Goal: Task Accomplishment & Management: Manage account settings

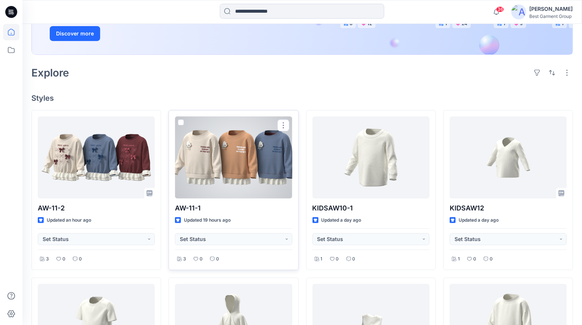
scroll to position [158, 0]
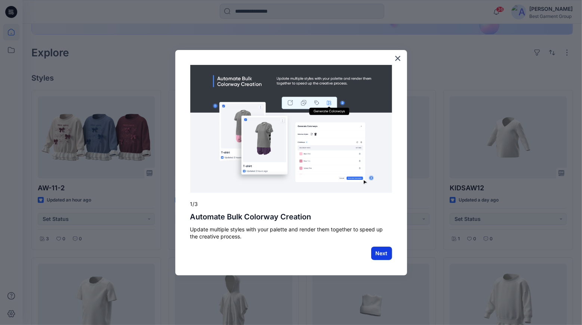
click at [385, 257] on button "Next" at bounding box center [381, 253] width 21 height 13
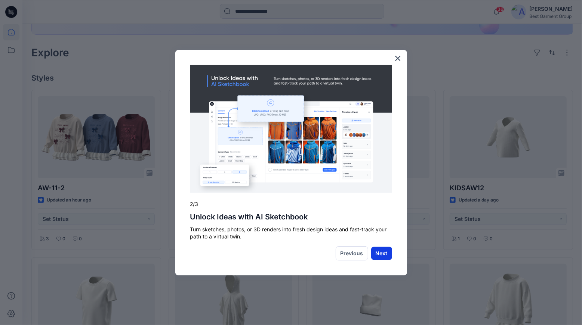
click at [382, 251] on button "Next" at bounding box center [381, 253] width 21 height 13
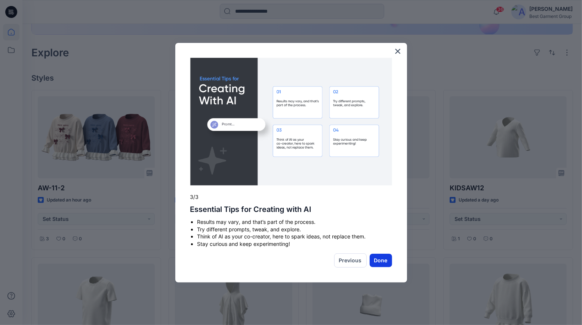
click at [379, 260] on button "Done" at bounding box center [381, 260] width 22 height 13
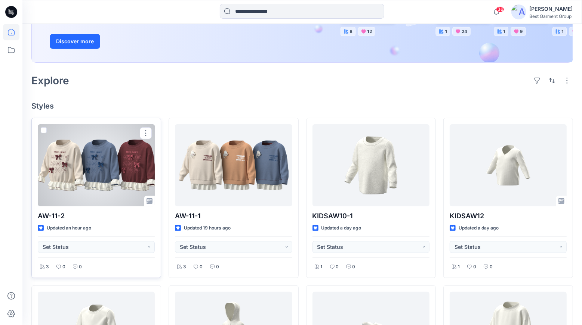
scroll to position [228, 0]
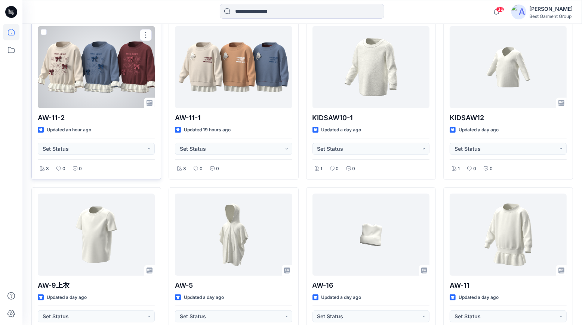
click at [100, 93] on div at bounding box center [96, 67] width 117 height 82
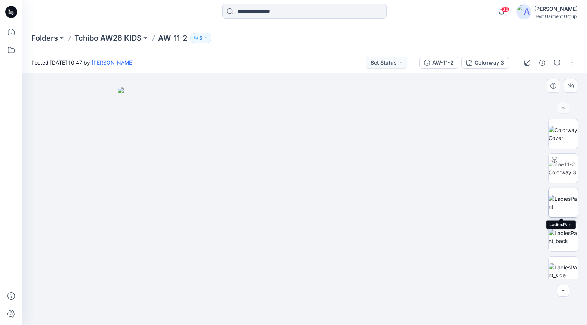
click at [562, 202] on img at bounding box center [563, 203] width 29 height 16
drag, startPoint x: 291, startPoint y: 138, endPoint x: 272, endPoint y: 260, distance: 123.8
drag, startPoint x: 228, startPoint y: 175, endPoint x: 235, endPoint y: 172, distance: 7.9
click at [566, 164] on img at bounding box center [563, 169] width 29 height 16
click at [561, 138] on img at bounding box center [563, 134] width 29 height 16
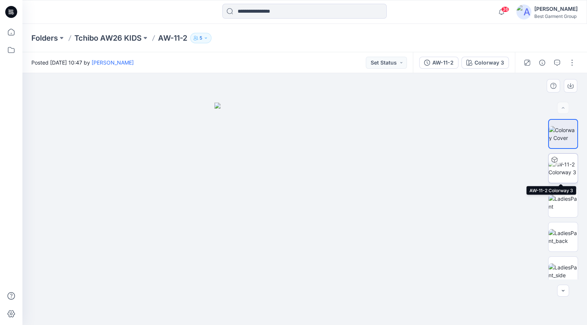
click at [562, 172] on img at bounding box center [563, 169] width 29 height 16
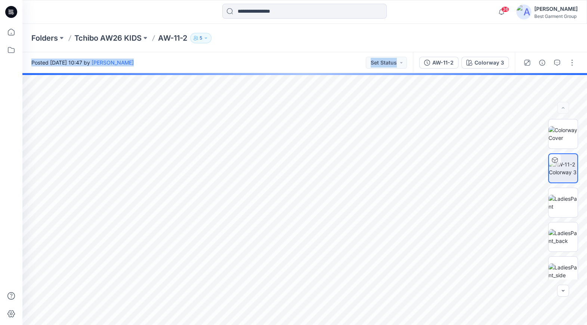
click at [300, 84] on div "Folders Tchibo AW26 KIDS AW-11-2 5 Posted [DATE] 10:47 by [PERSON_NAME] Set Sta…" at bounding box center [304, 175] width 565 height 302
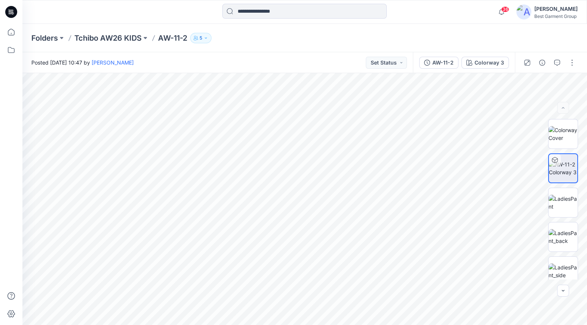
click at [280, 50] on div "Folders Tchibo AW26 KIDS AW-11-2 5" at bounding box center [304, 38] width 565 height 28
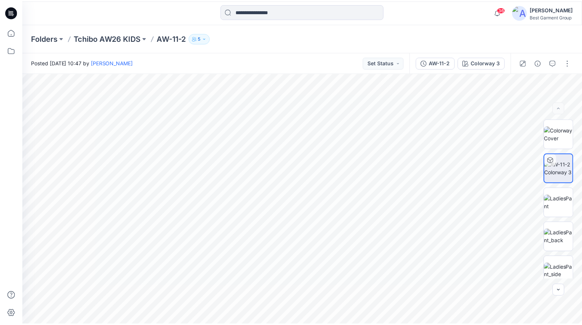
scroll to position [228, 0]
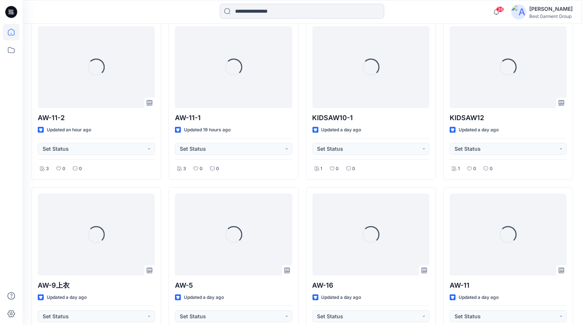
click at [303, 139] on div "Loading... AW-11-2 Updated an hour ago Set Status 3 0 0 Loading... AW-9上衣 Updat…" at bounding box center [301, 268] width 541 height 496
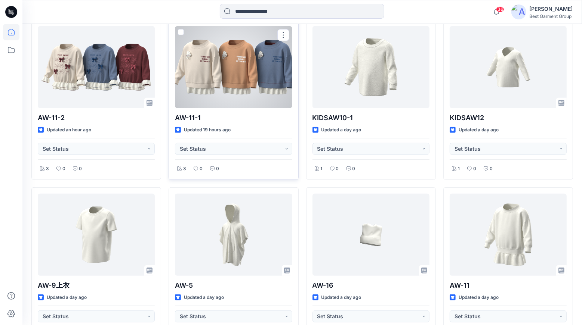
click at [260, 87] on div at bounding box center [233, 67] width 117 height 82
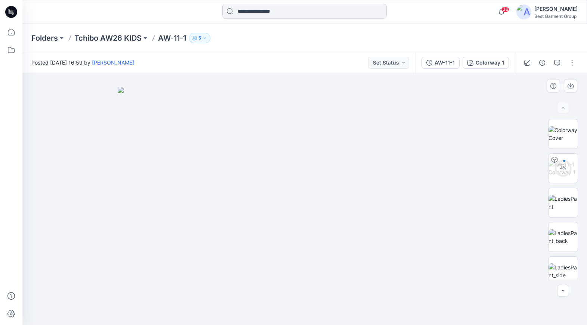
click at [423, 135] on img at bounding box center [305, 206] width 374 height 238
click at [561, 166] on img at bounding box center [563, 169] width 29 height 16
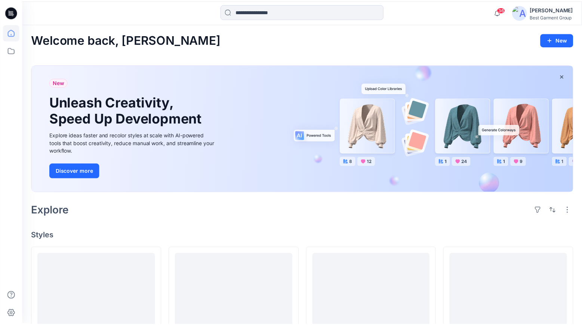
scroll to position [228, 0]
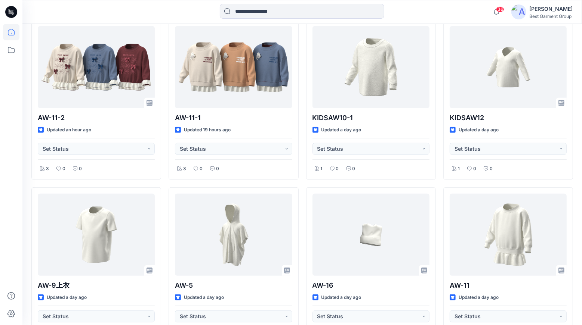
click at [302, 180] on div "AW-11-2 Updated an hour ago Set Status 3 0 0 AW-9上衣 Updated a day ago Set Statu…" at bounding box center [301, 268] width 541 height 496
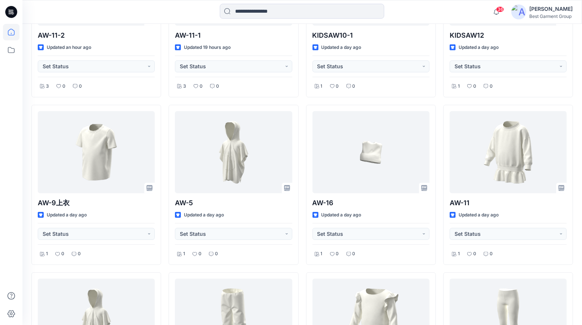
scroll to position [399, 0]
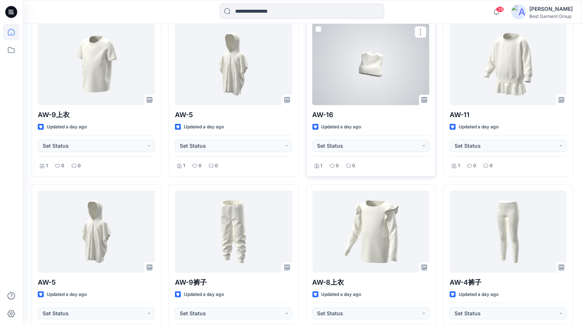
click at [382, 87] on div at bounding box center [370, 64] width 117 height 82
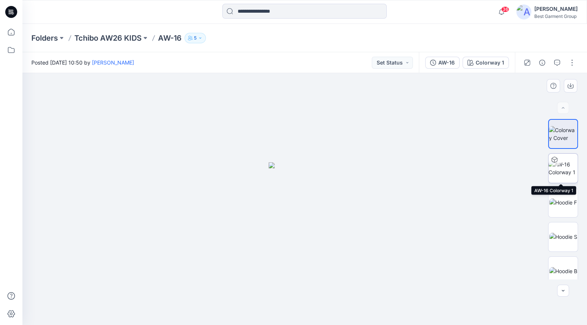
click at [570, 167] on img at bounding box center [563, 169] width 29 height 16
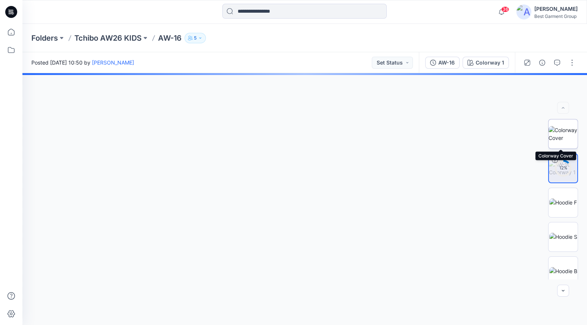
click at [551, 139] on img at bounding box center [563, 134] width 29 height 16
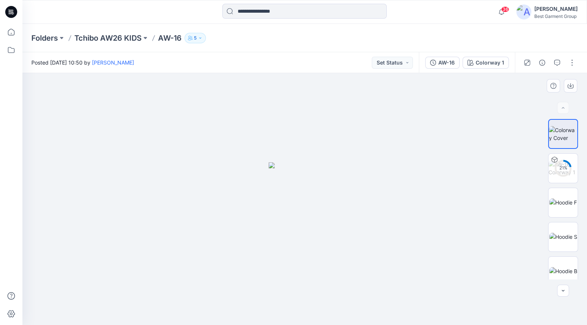
drag, startPoint x: 319, startPoint y: 155, endPoint x: 317, endPoint y: 137, distance: 18.1
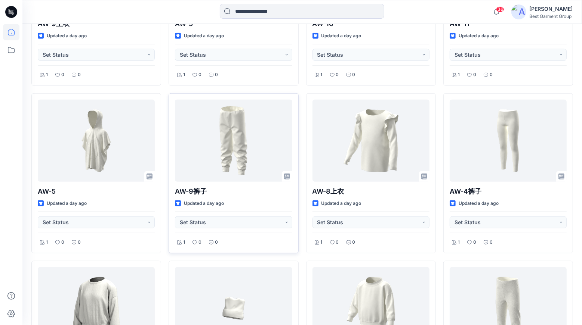
scroll to position [580, 0]
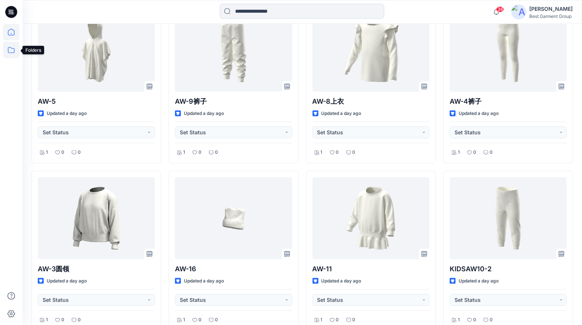
click at [6, 52] on icon at bounding box center [11, 50] width 16 height 16
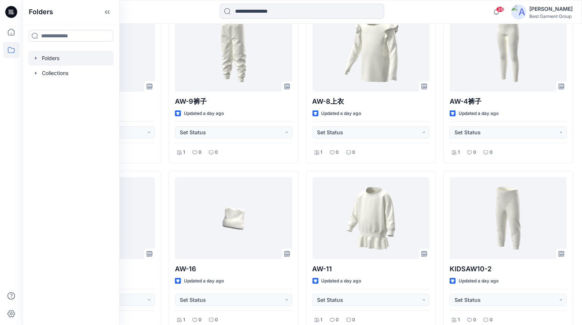
click at [93, 58] on div at bounding box center [70, 58] width 85 height 15
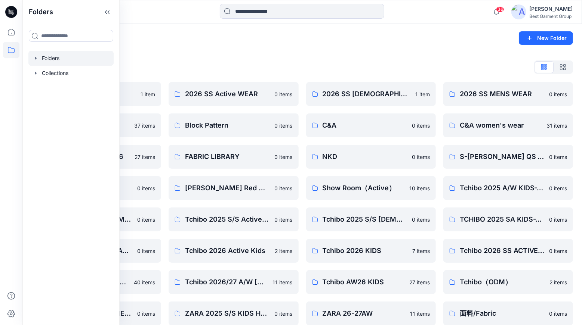
click at [407, 55] on div "Folders List 2026 Kid （ZARA） 1 item 26Soliver 37 items C&A_Ladieswear_SS26 27 i…" at bounding box center [301, 209] width 559 height 314
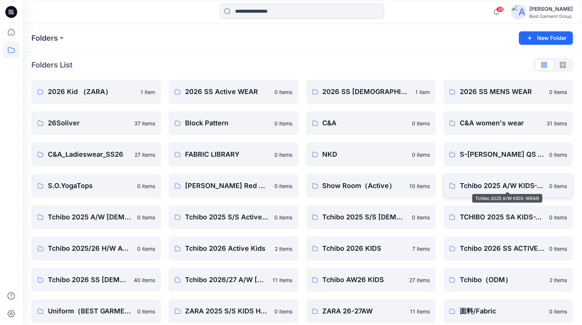
scroll to position [2, 0]
click at [356, 278] on p "Tchibo AW26 KIDS" at bounding box center [369, 280] width 95 height 10
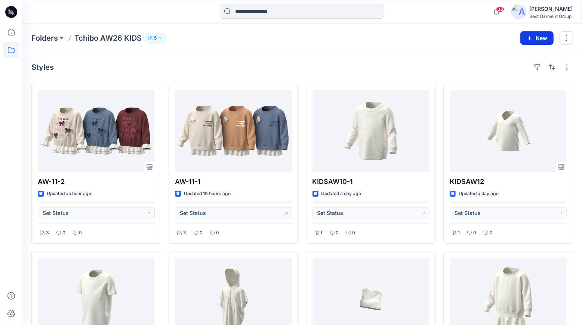
click at [535, 37] on button "New" at bounding box center [536, 37] width 33 height 13
click at [527, 74] on p "New Folder" at bounding box center [515, 71] width 28 height 8
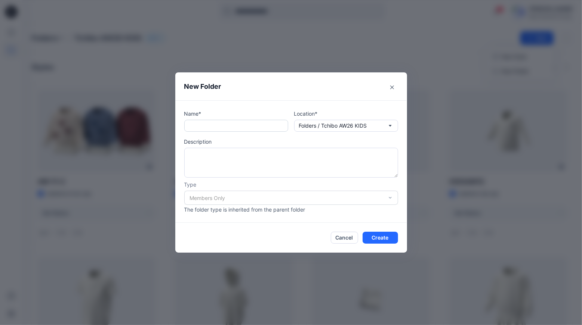
click at [262, 130] on input "text" at bounding box center [236, 126] width 104 height 12
click at [251, 128] on input "*****" at bounding box center [236, 126] width 104 height 12
type input "**********"
click at [374, 239] on button "Create" at bounding box center [380, 238] width 36 height 12
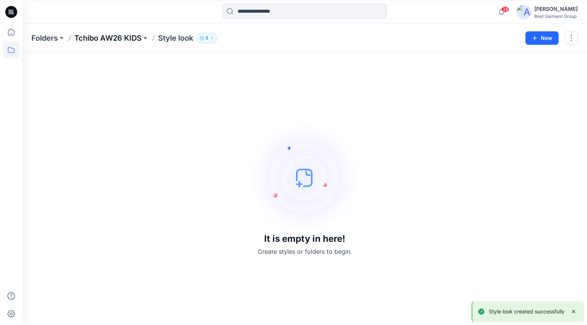
click at [129, 37] on p "Tchibo AW26 KIDS" at bounding box center [107, 38] width 67 height 10
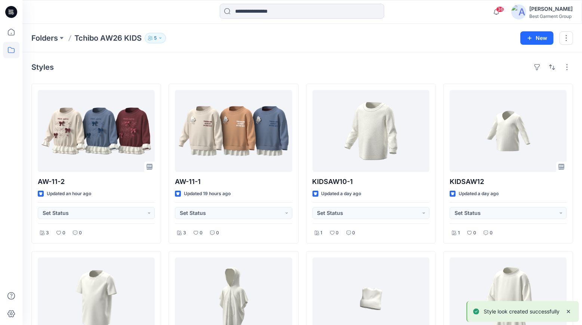
click at [92, 36] on p "Tchibo AW26 KIDS" at bounding box center [107, 38] width 67 height 10
click at [55, 40] on p "Folders" at bounding box center [44, 38] width 27 height 10
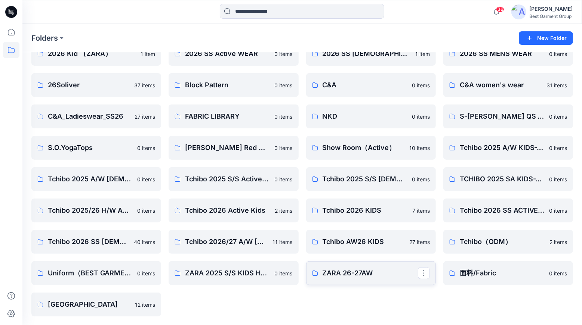
scroll to position [41, 0]
click at [366, 246] on p "Tchibo AW26 KIDS" at bounding box center [369, 242] width 95 height 10
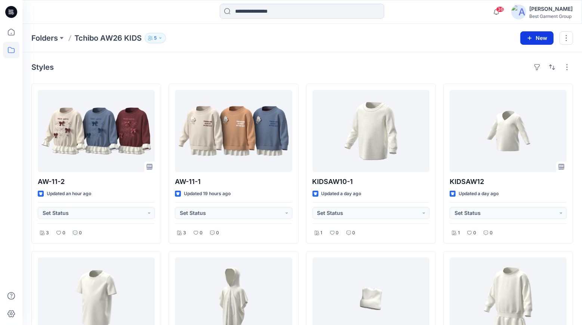
click at [546, 43] on button "New" at bounding box center [536, 37] width 33 height 13
click at [343, 64] on div "Styles" at bounding box center [301, 67] width 541 height 12
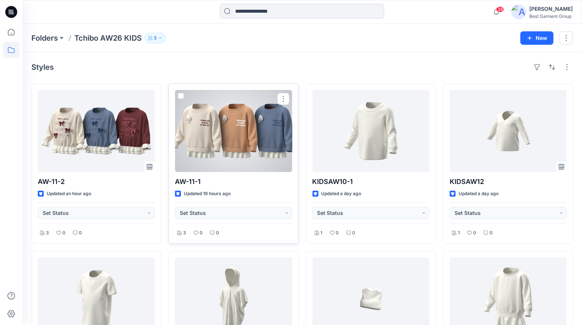
click at [255, 146] on div at bounding box center [233, 131] width 117 height 82
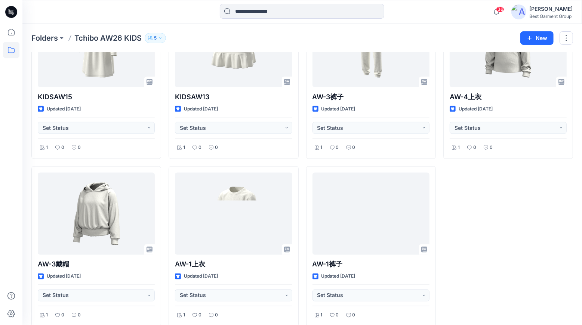
scroll to position [933, 0]
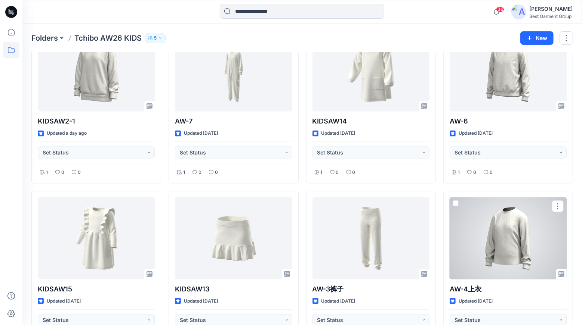
scroll to position [723, 0]
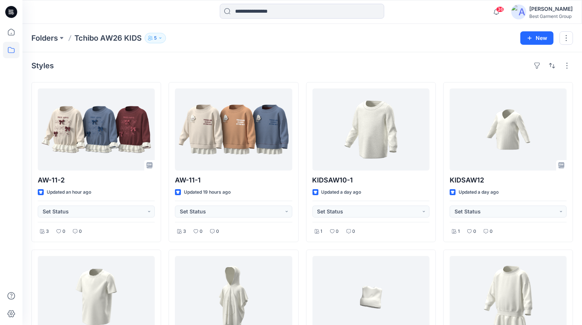
scroll to position [0, 0]
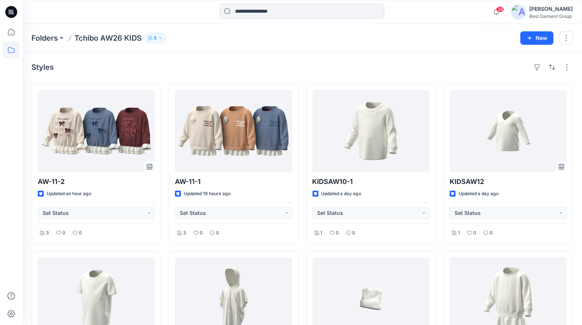
click at [500, 8] on span "36" at bounding box center [500, 9] width 8 height 6
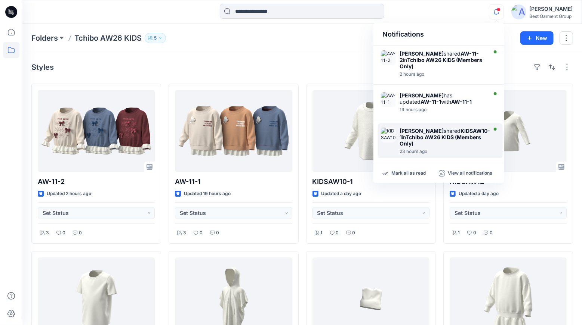
scroll to position [65, 0]
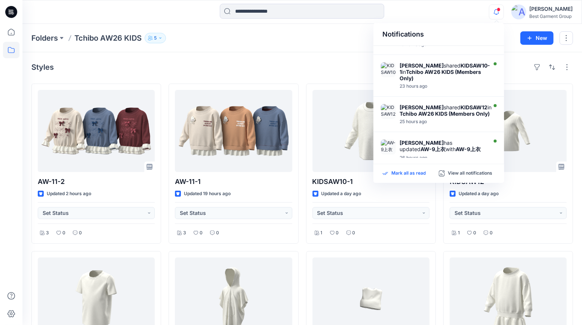
click at [414, 173] on p "Mark all as read" at bounding box center [408, 173] width 34 height 7
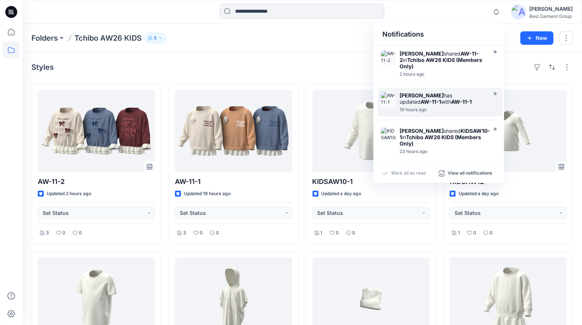
scroll to position [0, 0]
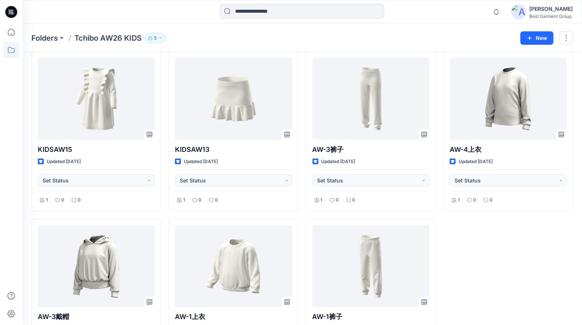
scroll to position [933, 0]
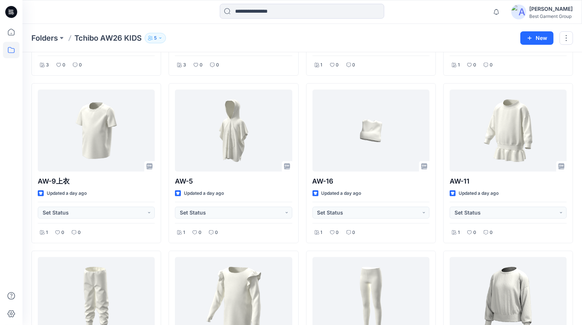
scroll to position [0, 0]
